Goal: Transaction & Acquisition: Purchase product/service

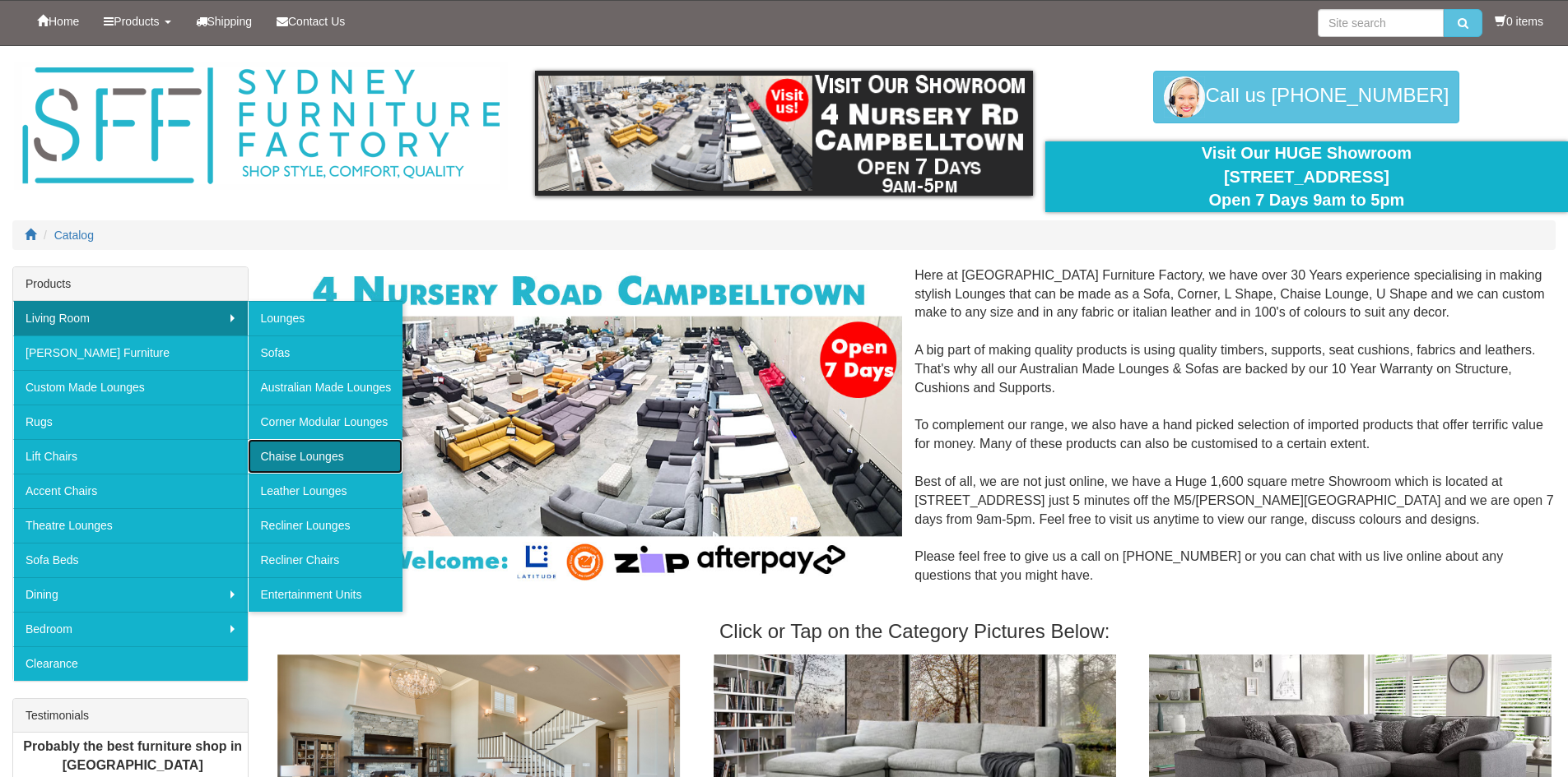
click at [318, 450] on link "Chaise Lounges" at bounding box center [325, 456] width 154 height 34
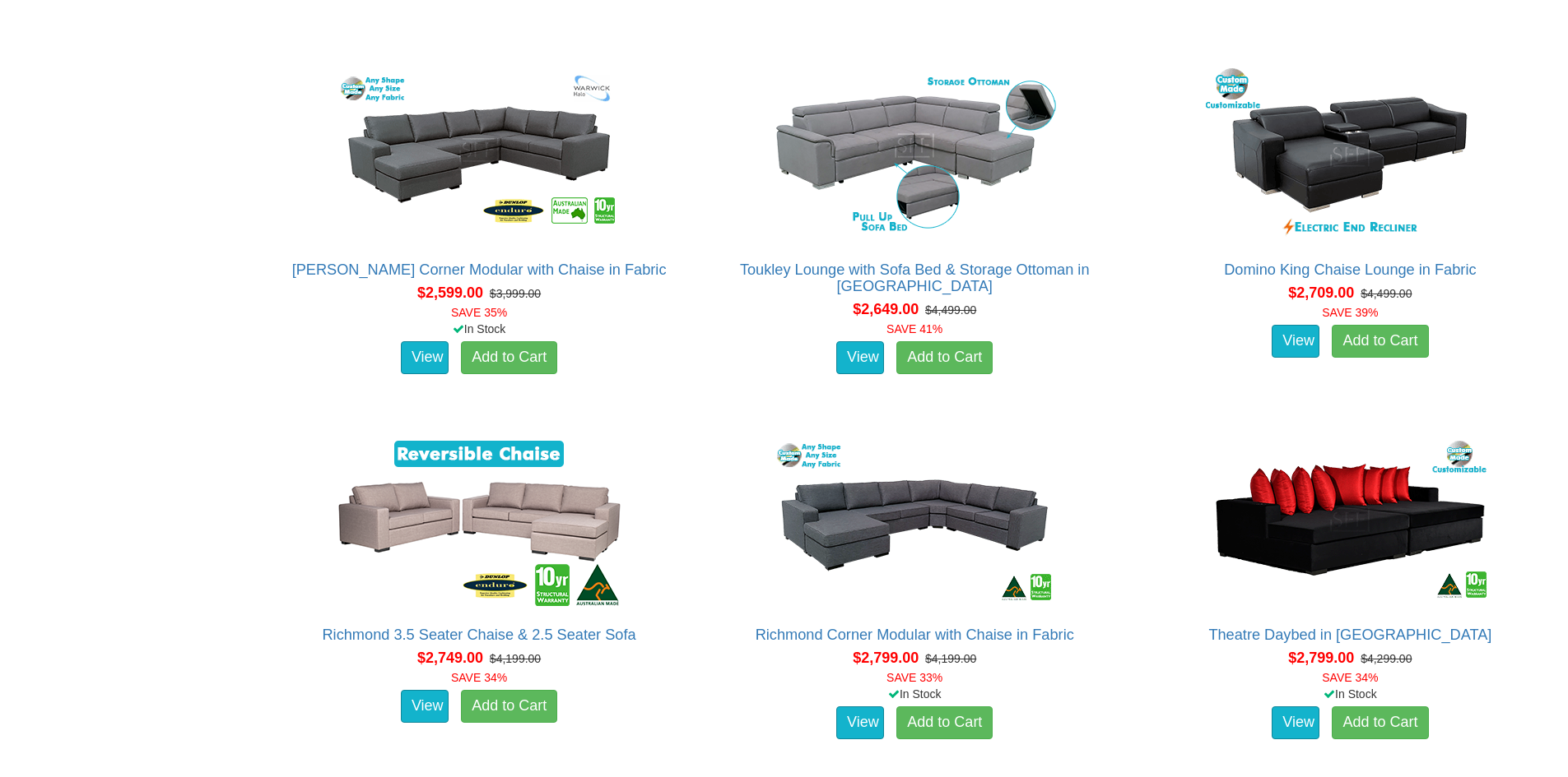
scroll to position [2941, 0]
